Goal: Find specific page/section

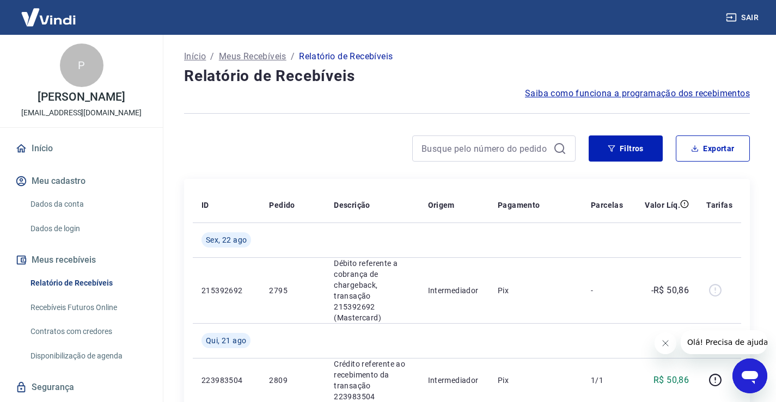
click at [26, 147] on icon at bounding box center [21, 149] width 12 height 12
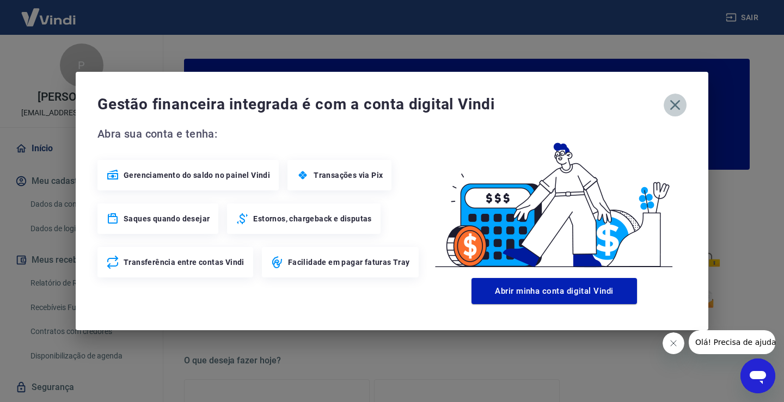
click at [675, 100] on icon "button" at bounding box center [675, 104] width 17 height 17
